Goal: Task Accomplishment & Management: Use online tool/utility

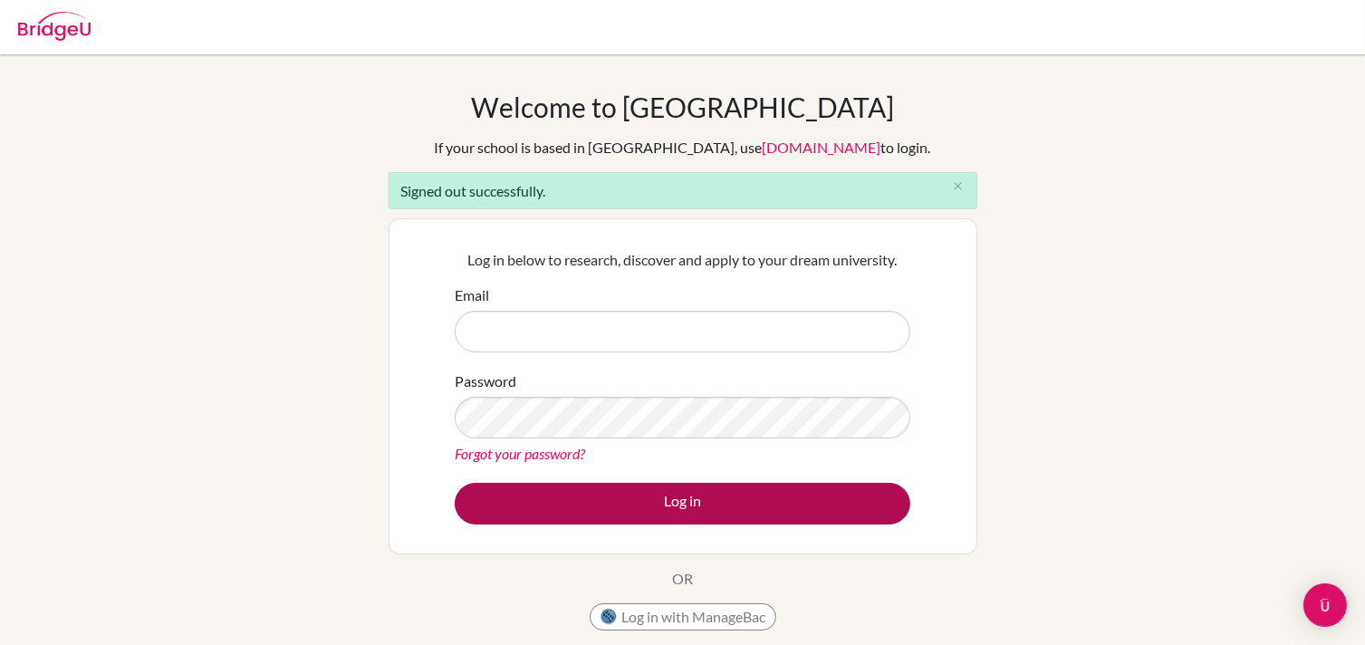
type input "counseling@decrolyamericano.edu.gt"
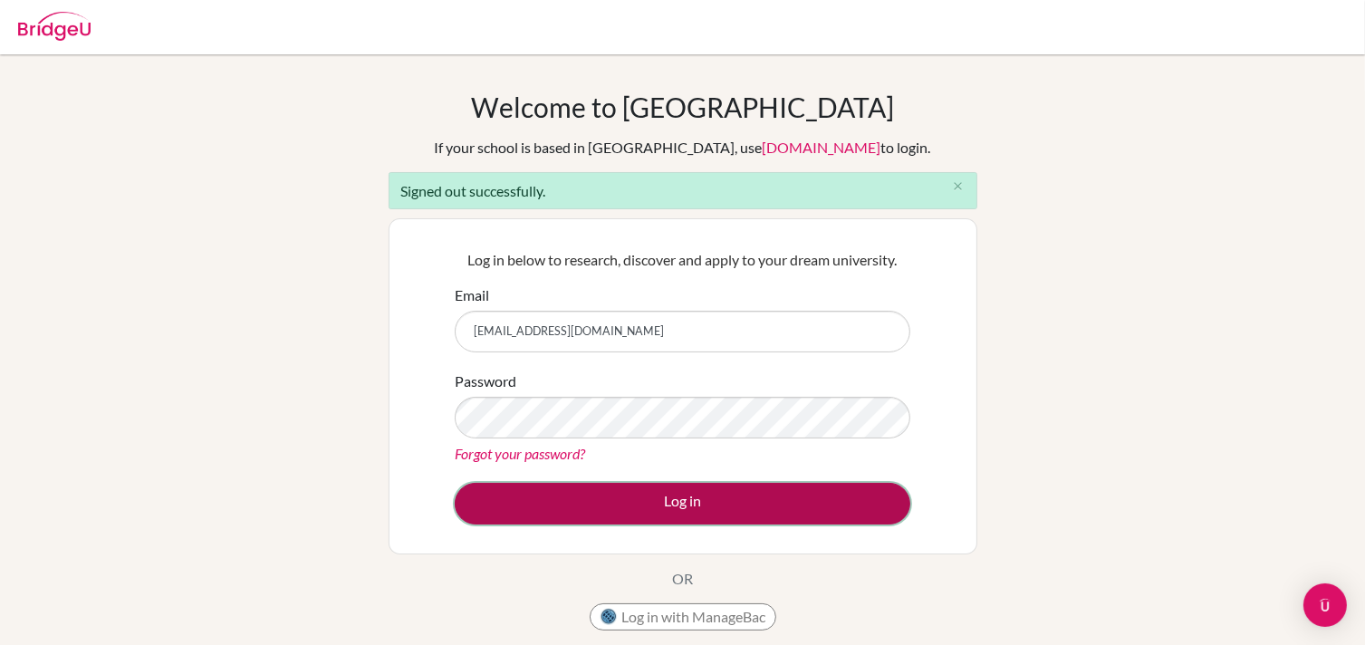
click at [657, 503] on button "Log in" at bounding box center [683, 504] width 456 height 42
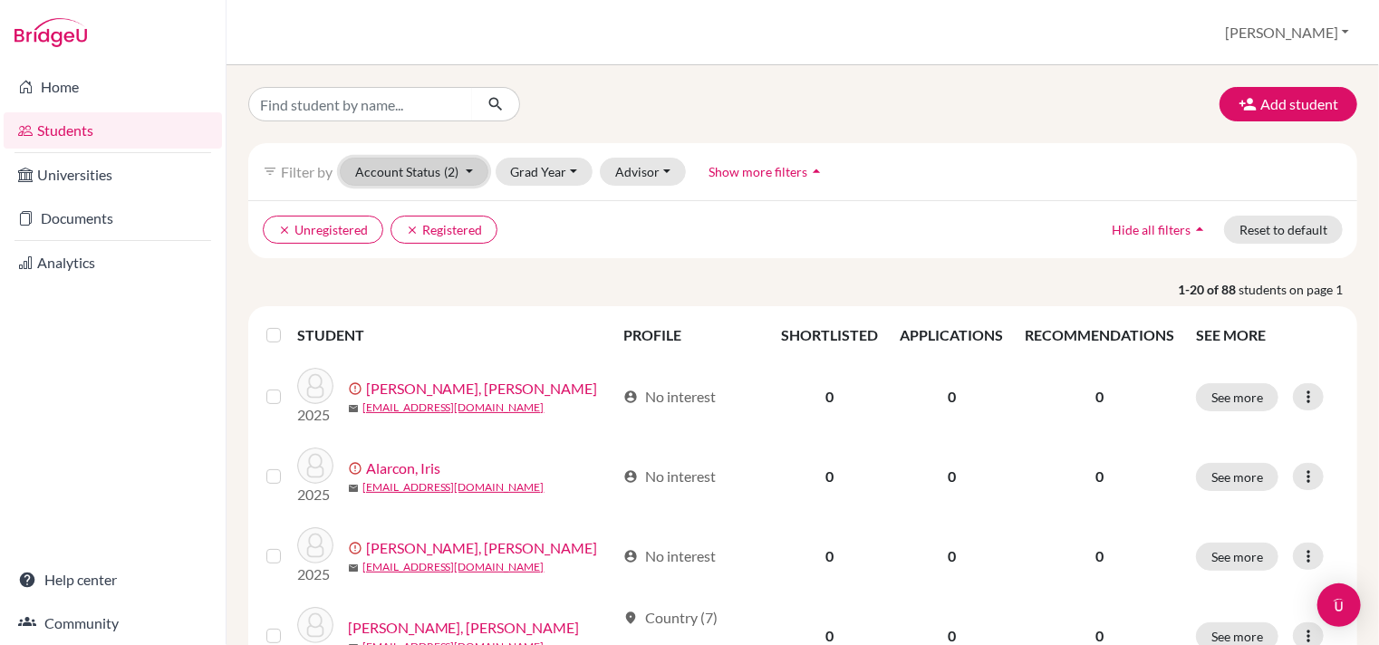
click at [467, 173] on button "Account Status (2)" at bounding box center [414, 172] width 149 height 28
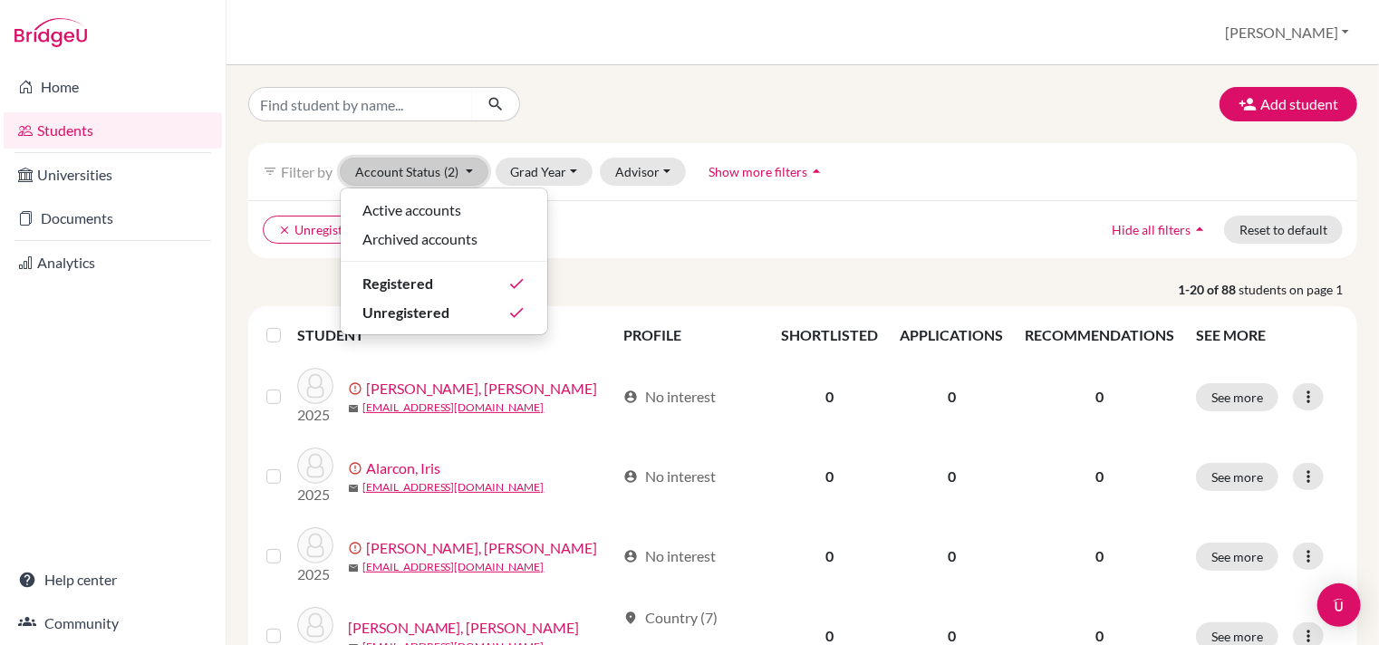
click at [467, 173] on button "Account Status (2)" at bounding box center [414, 172] width 149 height 28
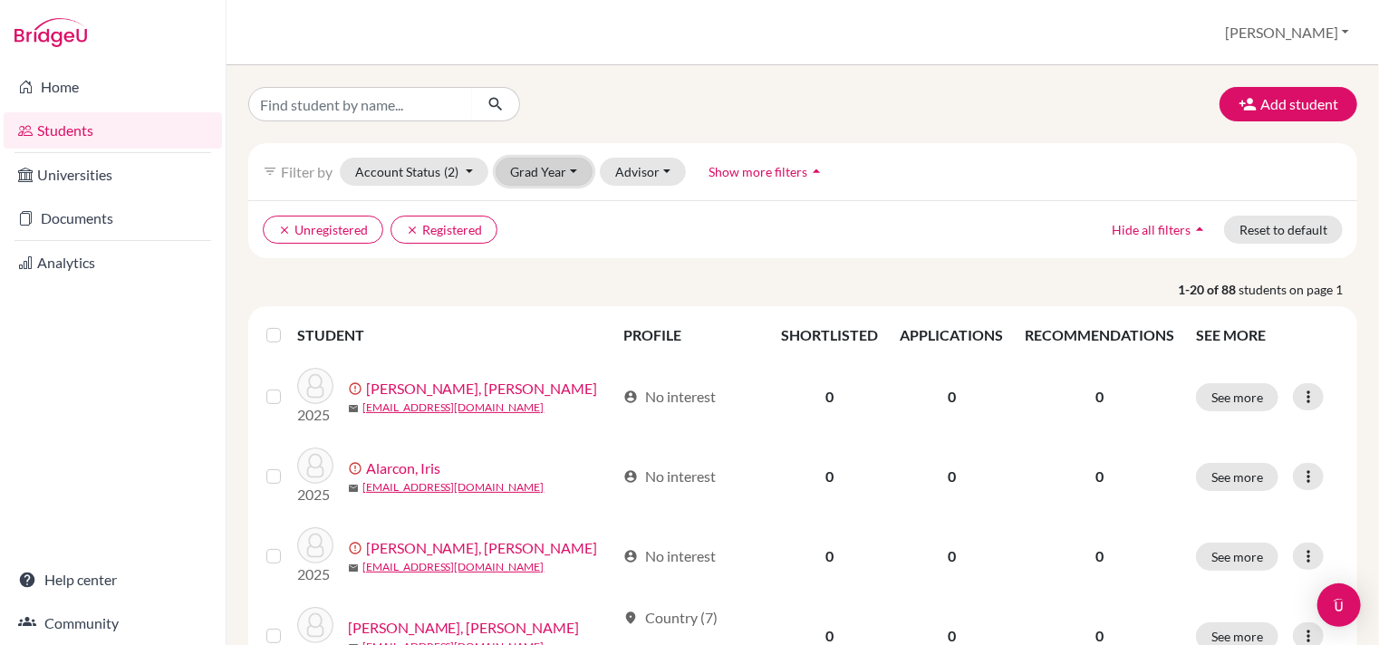
click at [549, 172] on button "Grad Year" at bounding box center [545, 172] width 98 height 28
click at [544, 233] on span "2026" at bounding box center [534, 239] width 33 height 22
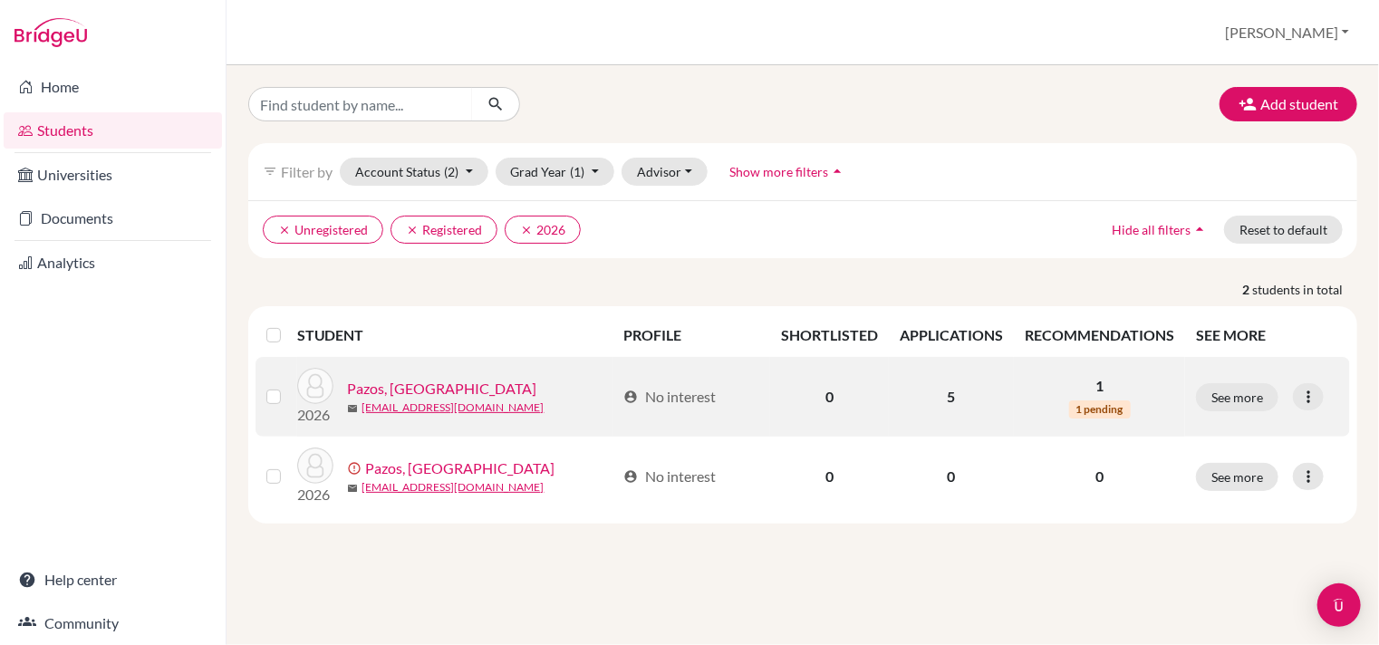
click at [391, 391] on link "Pazos, Camila" at bounding box center [442, 389] width 189 height 22
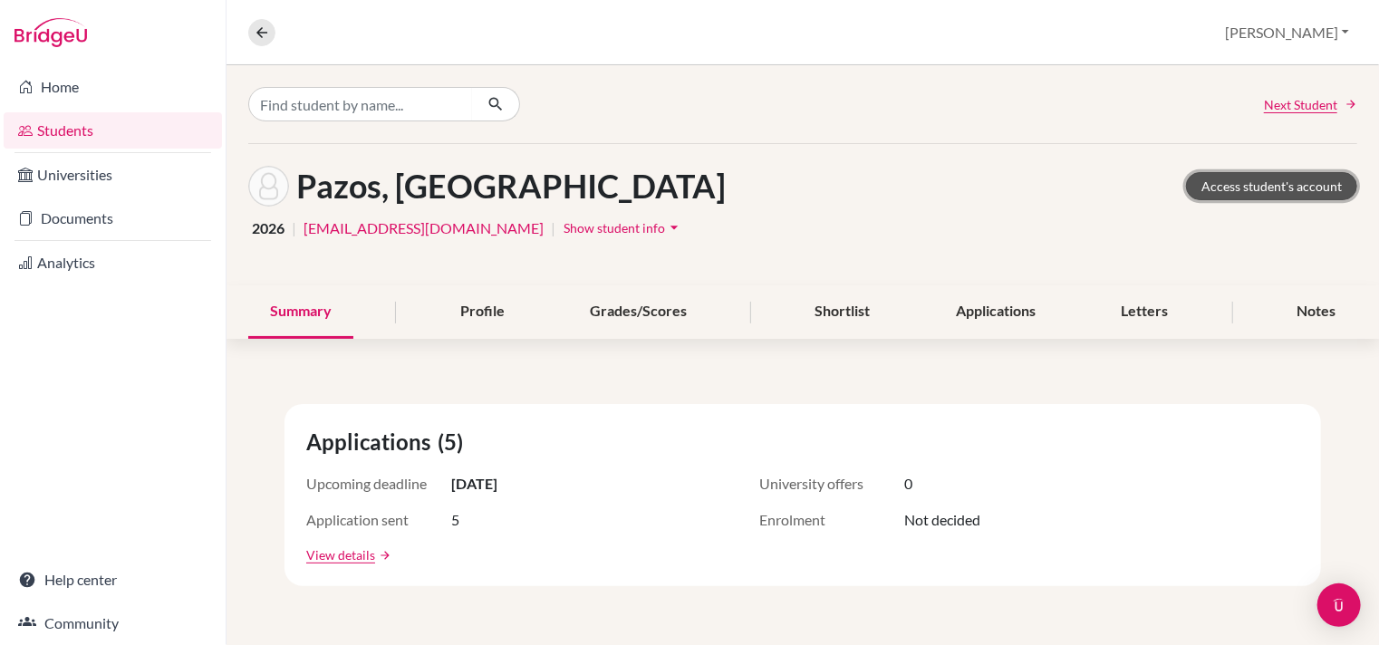
click at [1231, 183] on link "Access student's account" at bounding box center [1271, 186] width 171 height 28
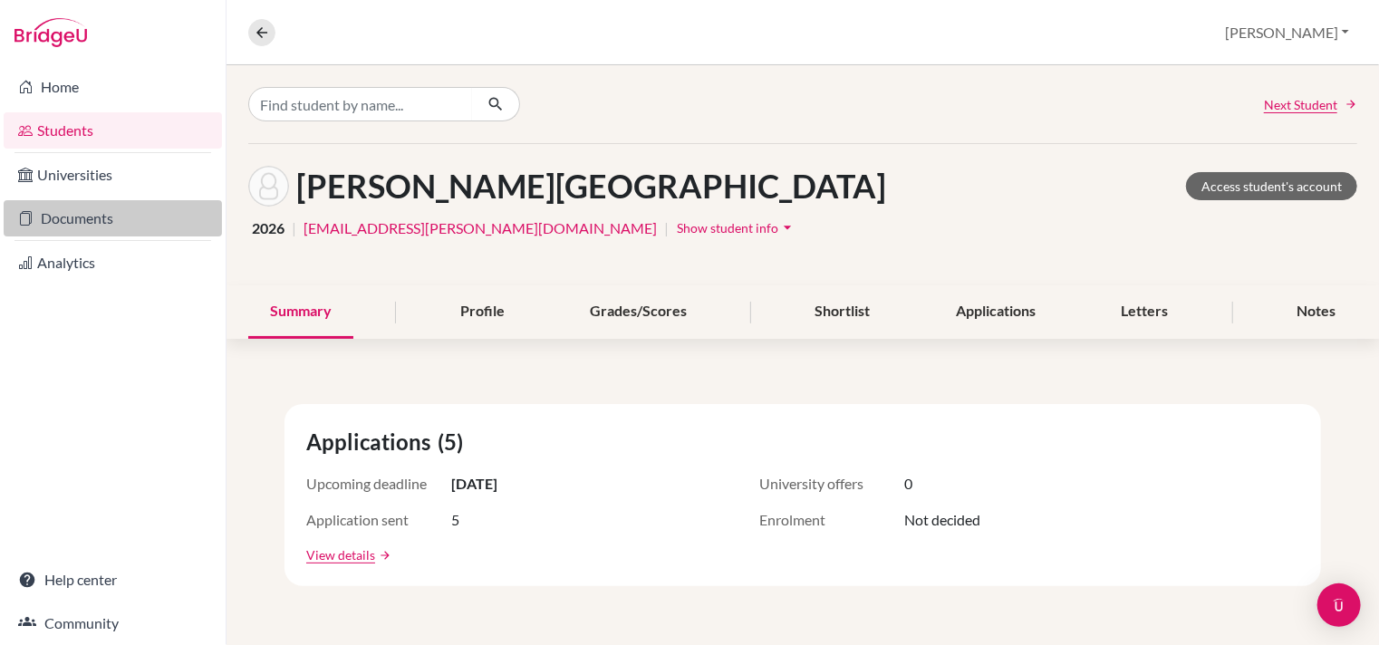
click at [115, 209] on link "Documents" at bounding box center [113, 218] width 218 height 36
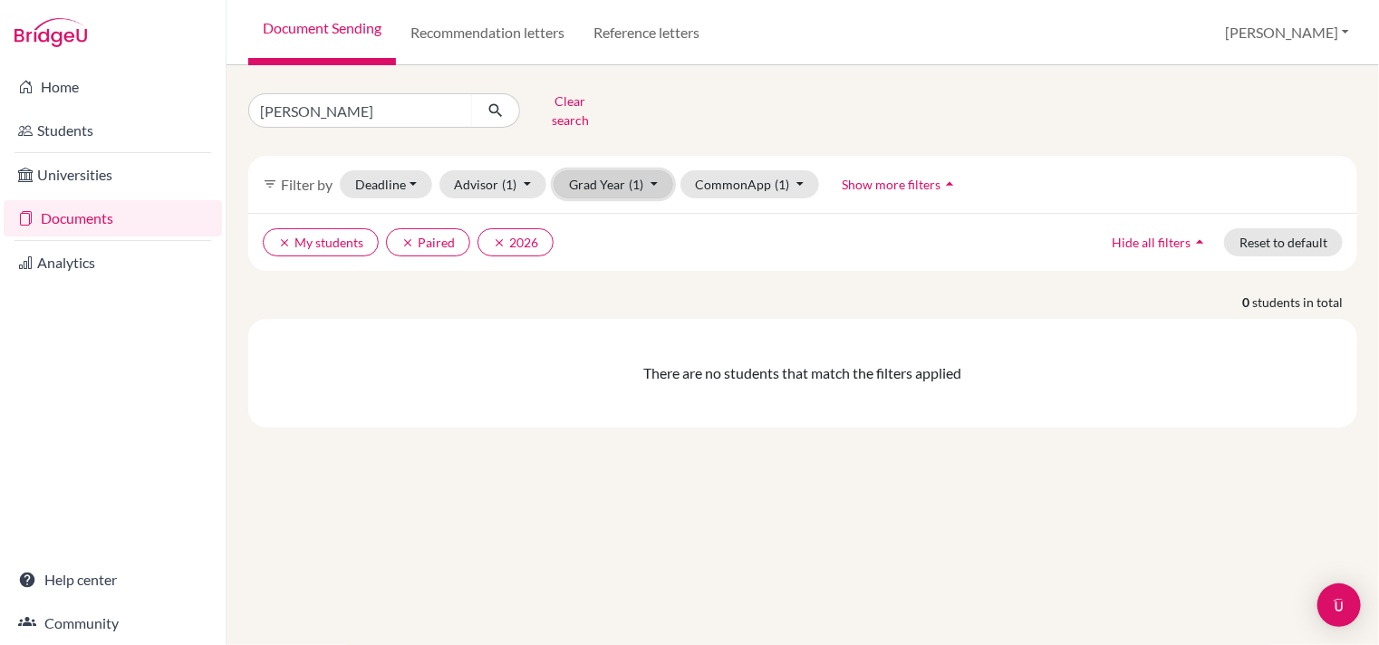
click at [648, 170] on button "Grad Year (1)" at bounding box center [614, 184] width 120 height 28
click at [409, 236] on icon "clear" at bounding box center [407, 242] width 13 height 13
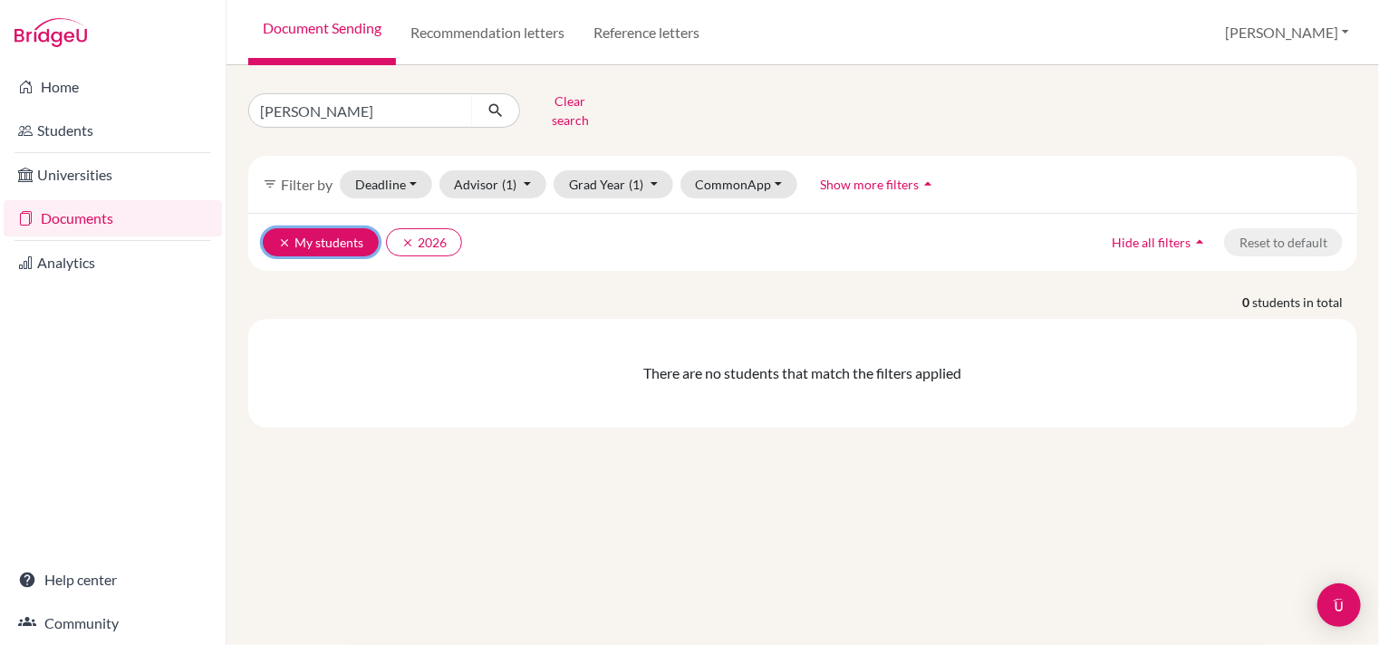
click at [278, 236] on icon "clear" at bounding box center [284, 242] width 13 height 13
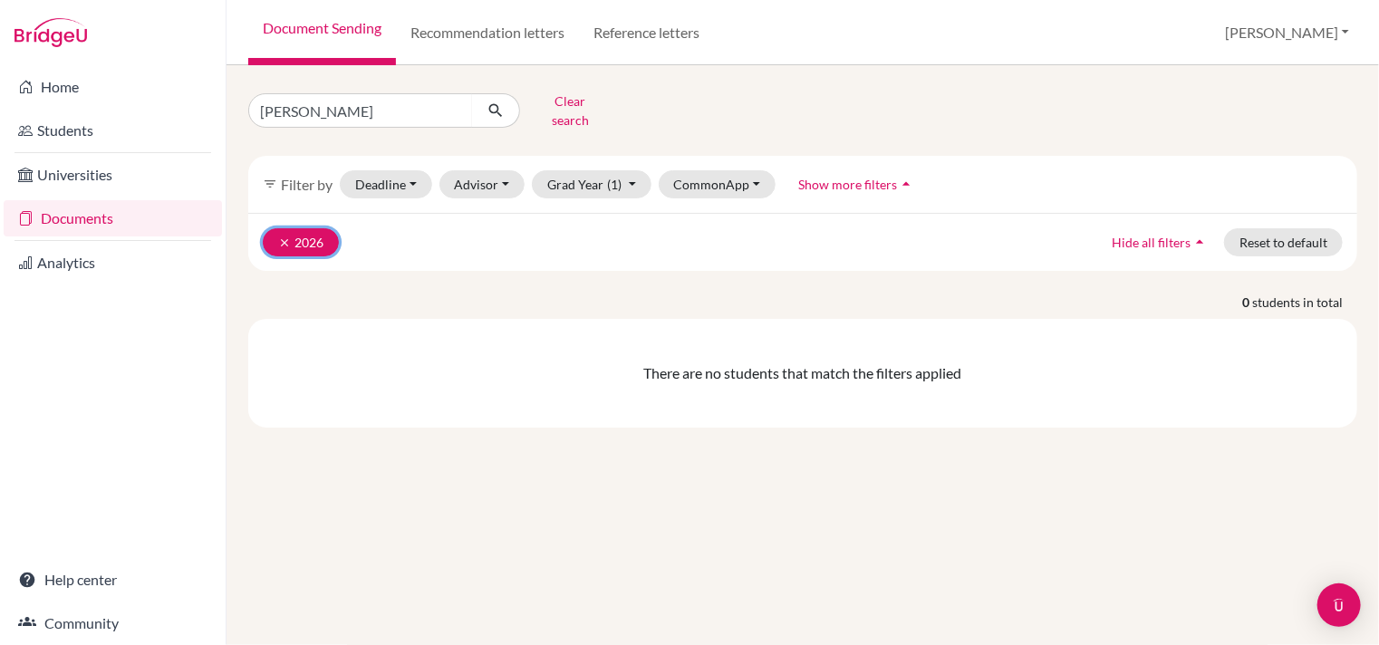
click at [319, 228] on button "clear 2026" at bounding box center [301, 242] width 76 height 28
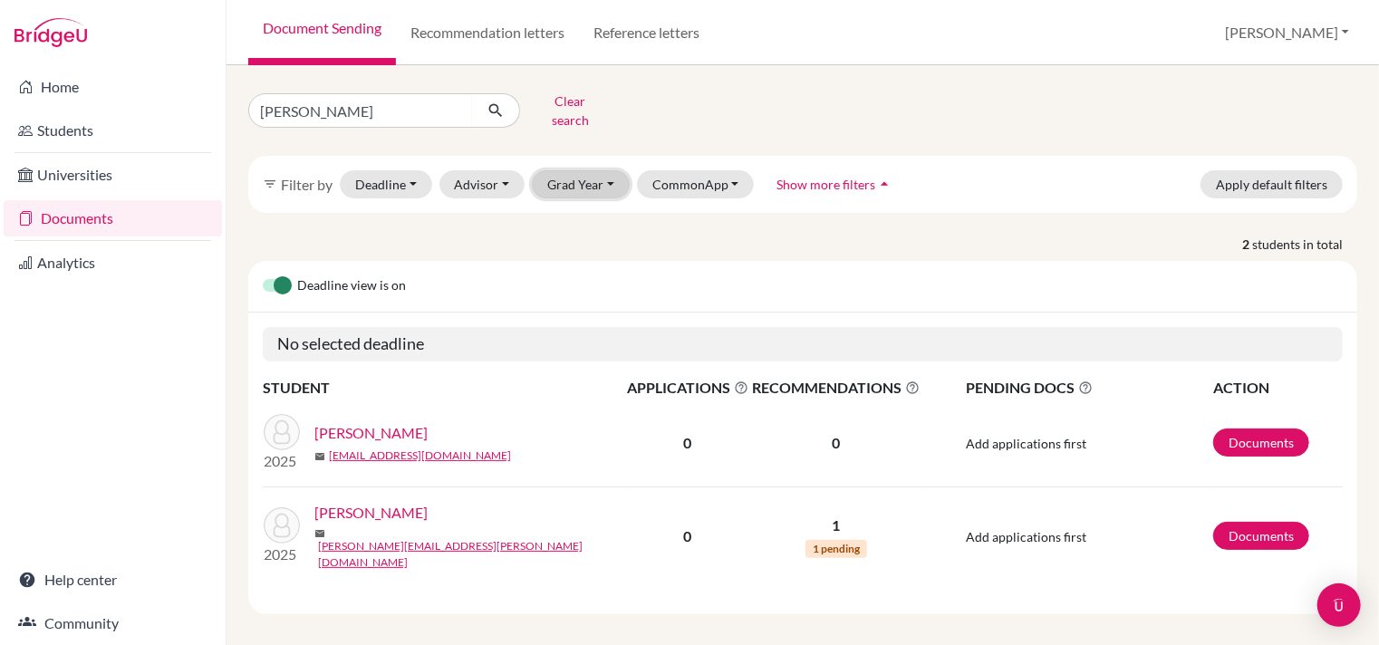
click at [592, 175] on button "Grad Year" at bounding box center [581, 184] width 98 height 28
click at [564, 241] on span "2026" at bounding box center [570, 252] width 33 height 22
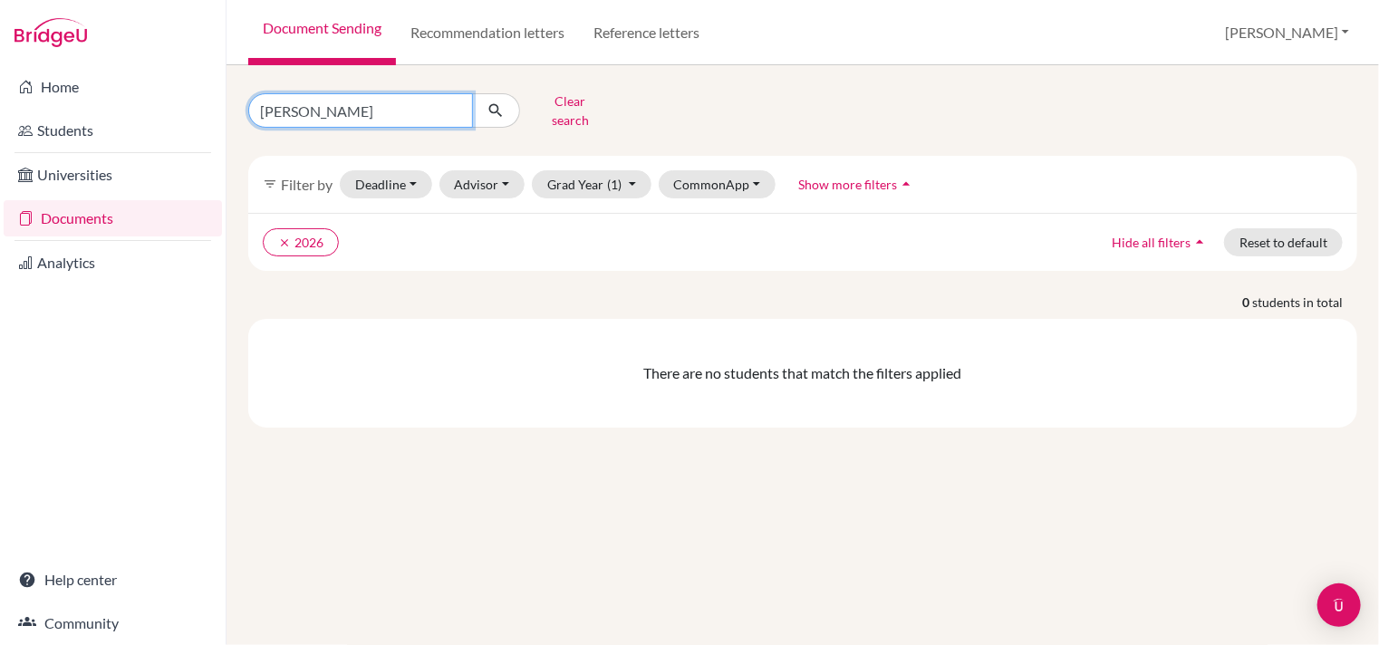
click at [291, 108] on input "soto" at bounding box center [360, 110] width 225 height 34
type input "s"
click at [461, 228] on ul "clear 2026" at bounding box center [668, 242] width 810 height 28
click at [368, 104] on input "Find student by name..." at bounding box center [360, 110] width 225 height 34
type input "Pazos"
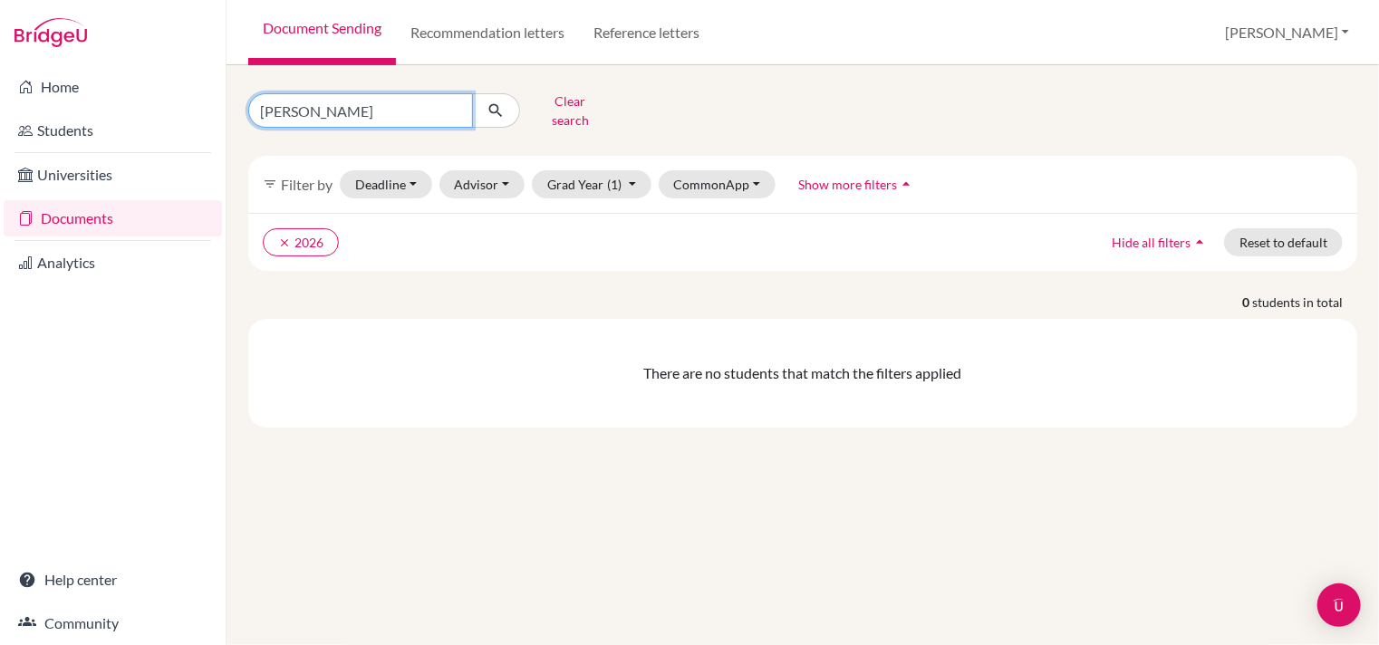
click button "submit" at bounding box center [496, 110] width 48 height 34
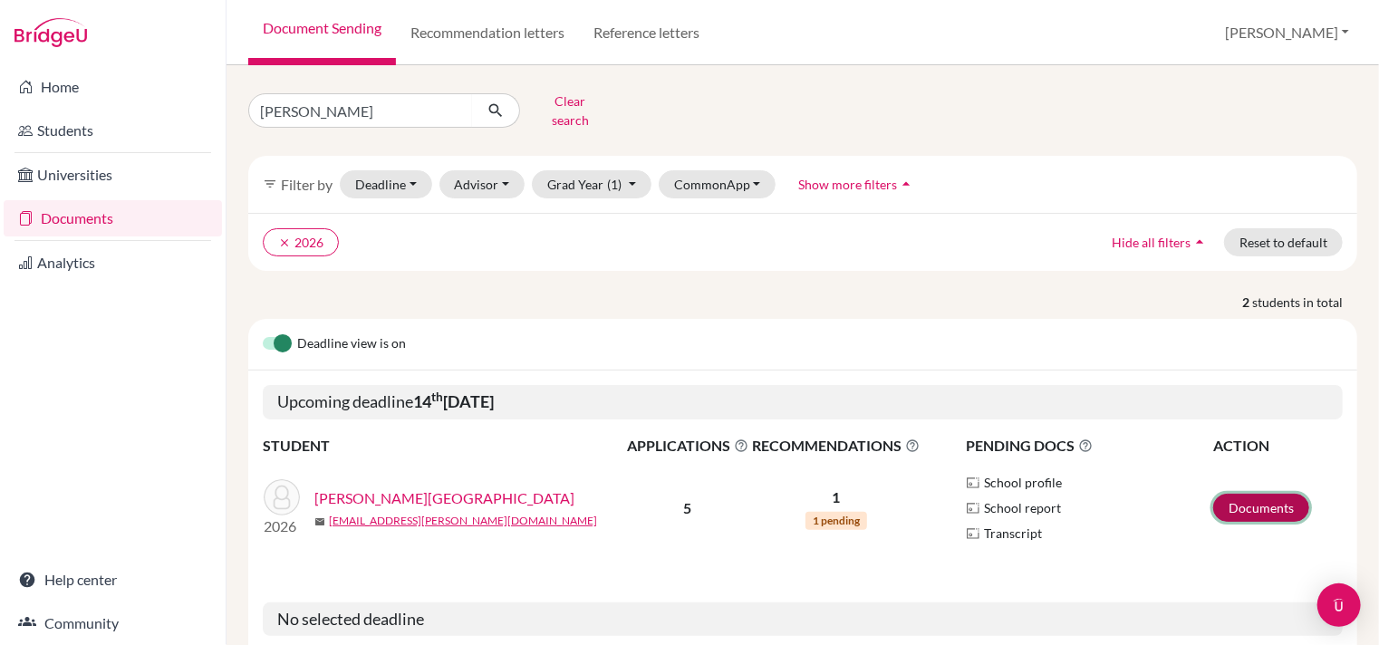
click at [1232, 496] on link "Documents" at bounding box center [1261, 508] width 96 height 28
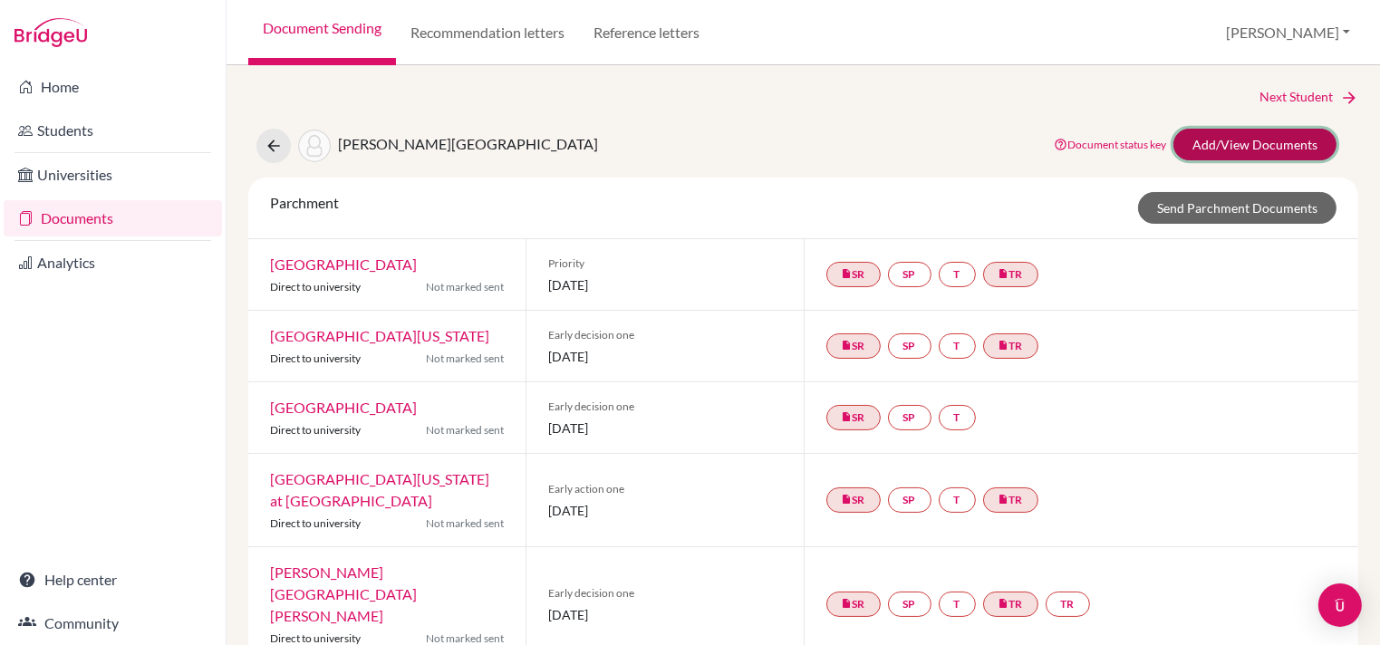
click at [1258, 140] on link "Add/View Documents" at bounding box center [1254, 145] width 163 height 32
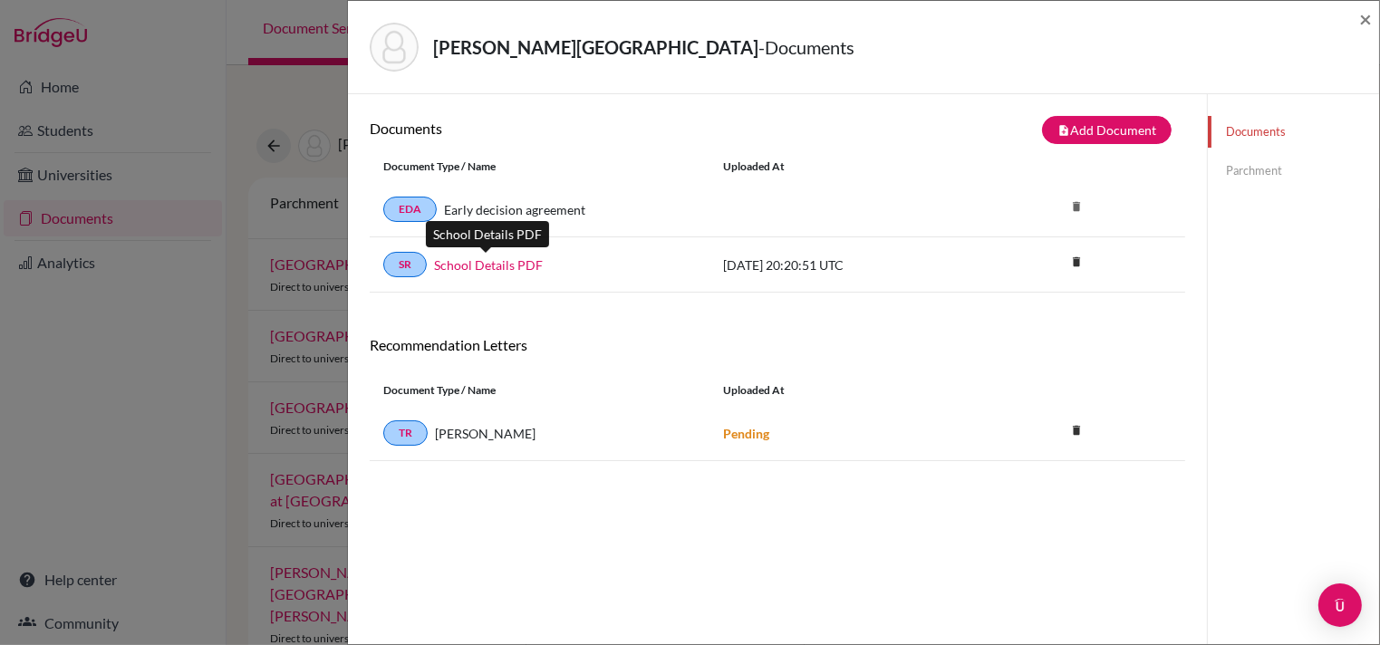
click at [499, 267] on link "School Details PDF" at bounding box center [488, 264] width 109 height 19
click at [219, 206] on div "[PERSON_NAME] - Documents × Documents note_add Add Document Document type Chang…" at bounding box center [690, 322] width 1380 height 645
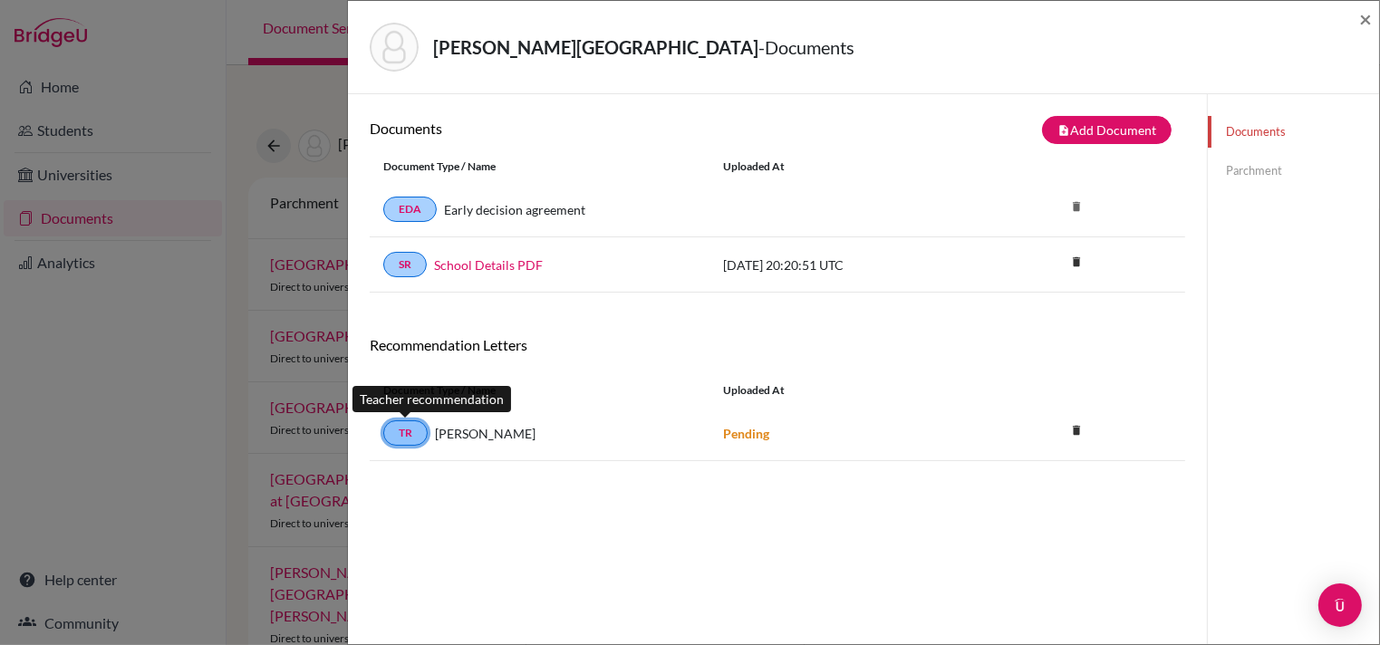
click at [407, 431] on link "TR" at bounding box center [405, 432] width 44 height 25
click at [1223, 171] on link "Parchment" at bounding box center [1293, 171] width 171 height 32
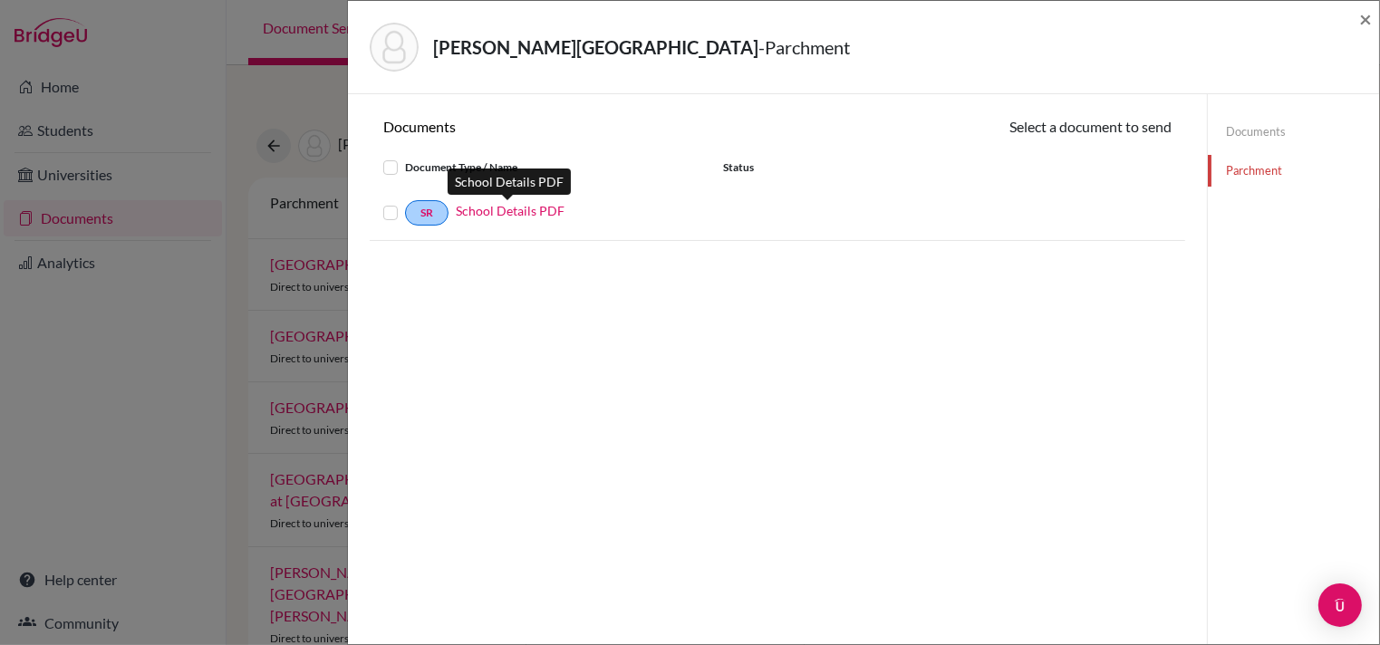
click at [496, 208] on link "School Details PDF" at bounding box center [510, 210] width 109 height 19
